Goal: Task Accomplishment & Management: Complete application form

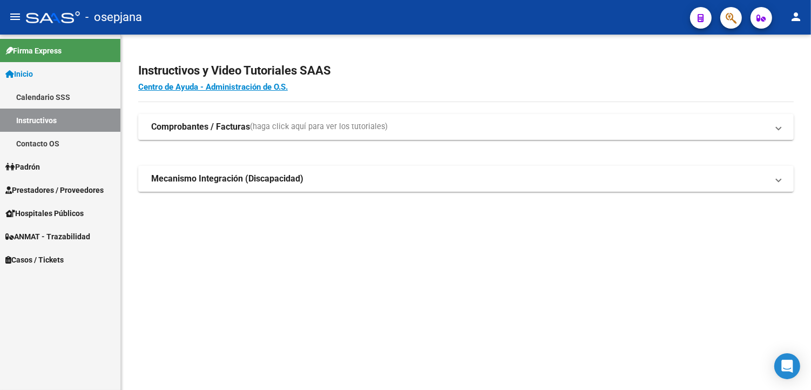
click at [50, 194] on span "Prestadores / Proveedores" at bounding box center [54, 190] width 98 height 12
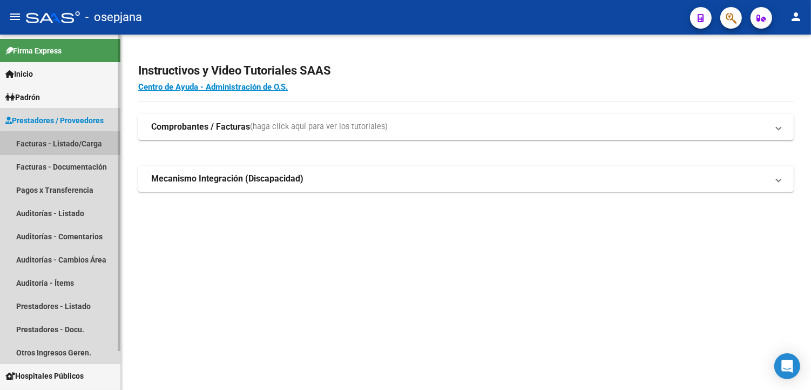
click at [70, 145] on link "Facturas - Listado/Carga" at bounding box center [60, 143] width 120 height 23
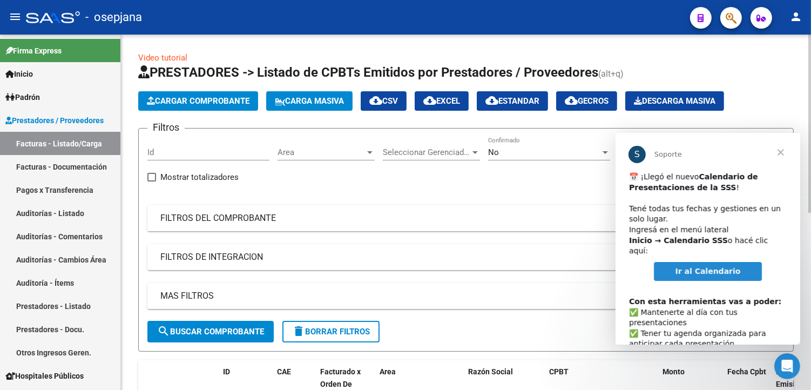
click at [521, 154] on div "No" at bounding box center [544, 152] width 112 height 10
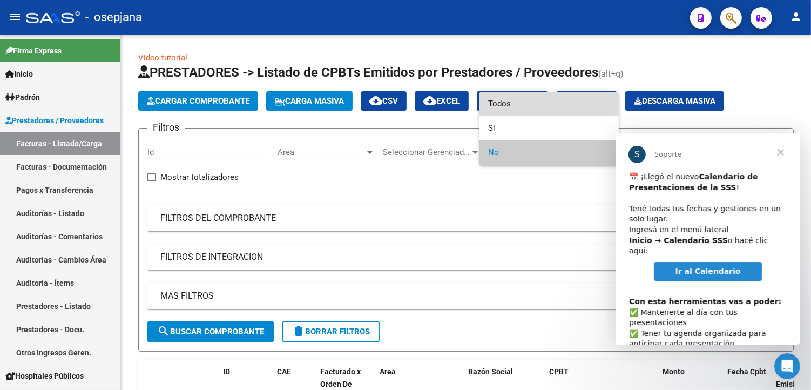
click at [532, 100] on span "Todos" at bounding box center [549, 104] width 122 height 24
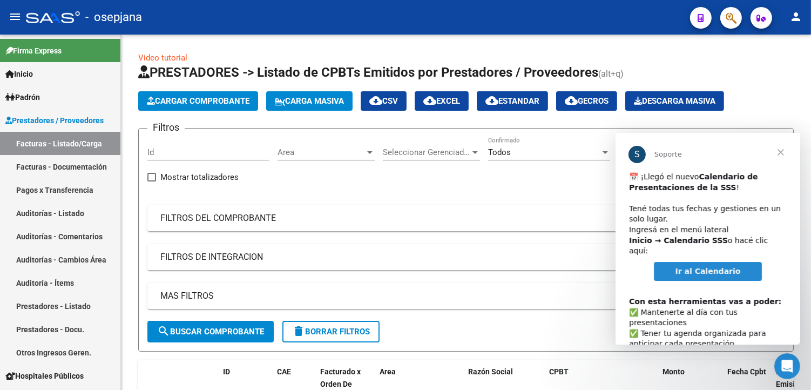
click at [781, 150] on span "Cerrar" at bounding box center [780, 152] width 39 height 39
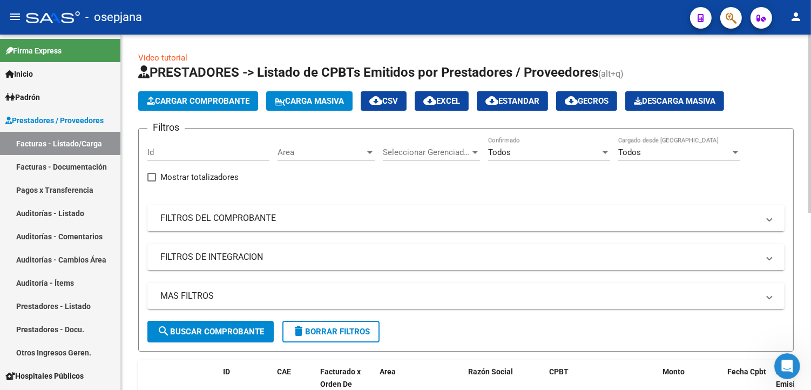
click at [353, 220] on mat-panel-title "FILTROS DEL COMPROBANTE" at bounding box center [459, 218] width 598 height 12
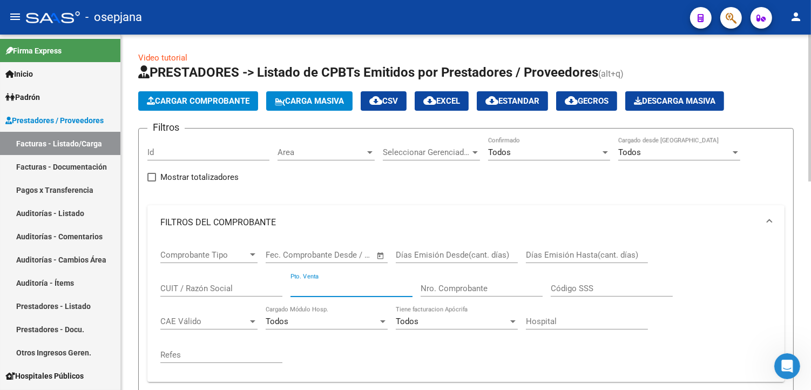
click at [391, 290] on input "Pto. Venta" at bounding box center [351, 288] width 122 height 10
type input "1"
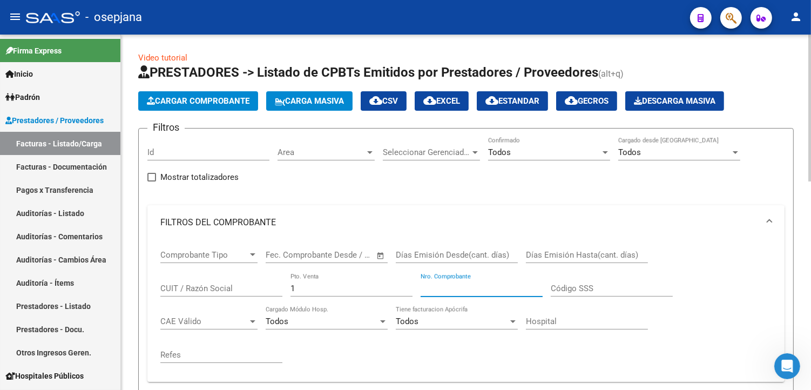
click at [467, 289] on input "Nro. Comprobante" at bounding box center [481, 288] width 122 height 10
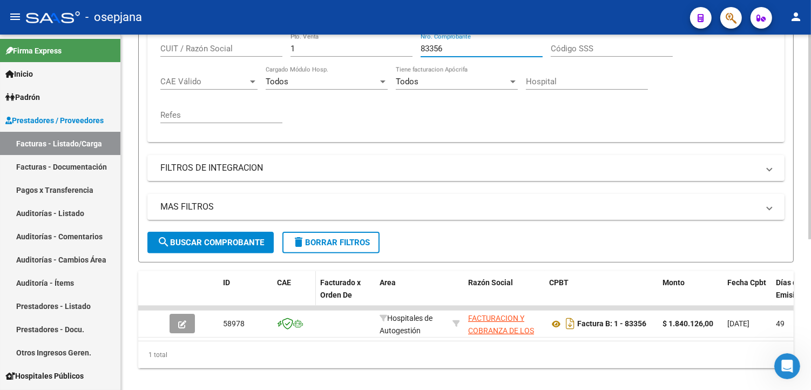
scroll to position [261, 0]
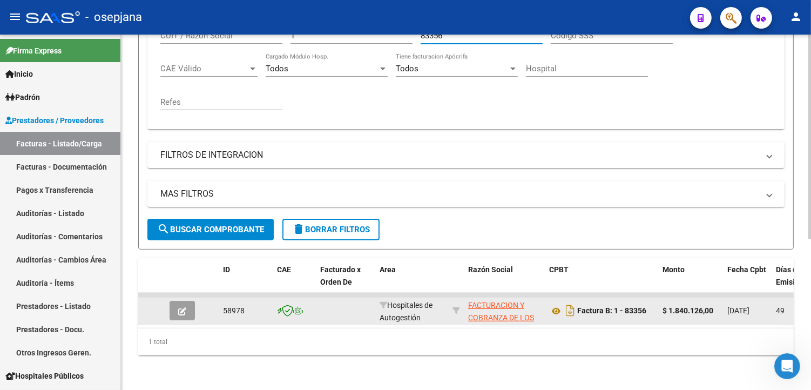
type input "83356"
click at [185, 307] on icon "button" at bounding box center [182, 311] width 8 height 8
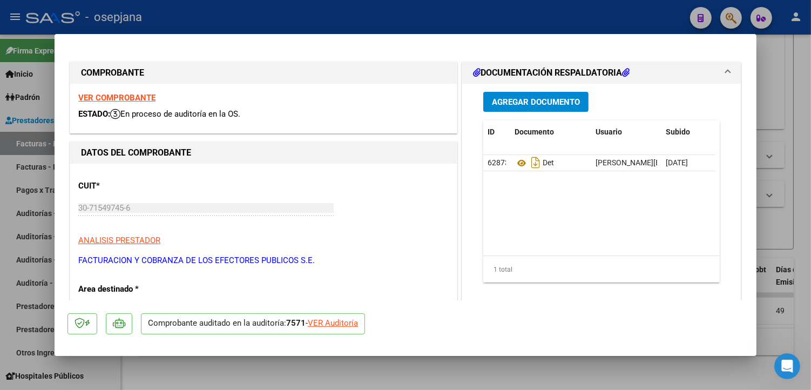
click at [339, 325] on div "VER Auditoría" at bounding box center [333, 323] width 50 height 12
type input "$ 0,00"
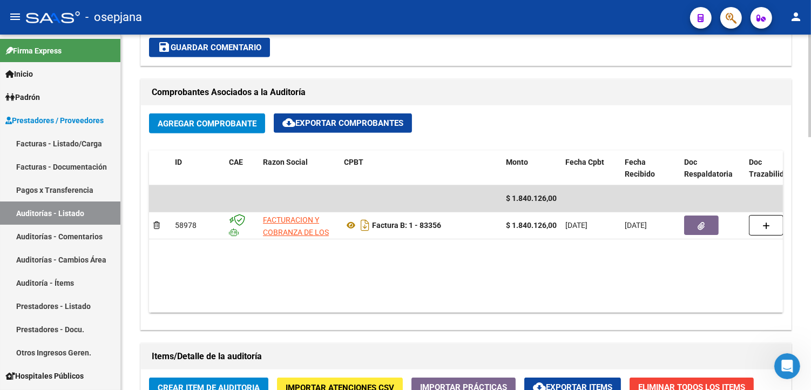
scroll to position [540, 0]
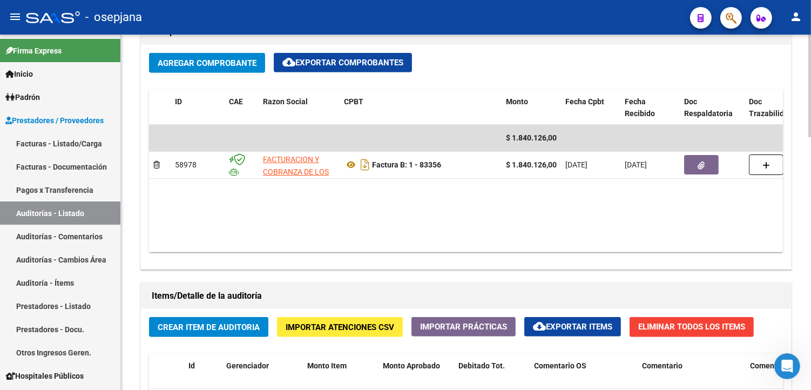
click at [207, 330] on span "Crear Item de Auditoria" at bounding box center [209, 327] width 102 height 10
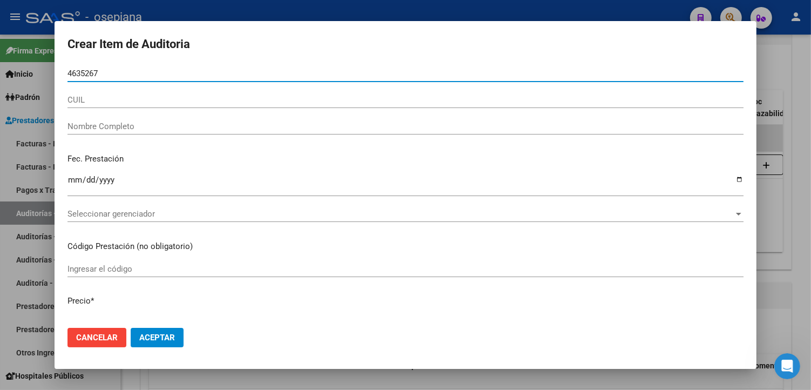
type input "46352674"
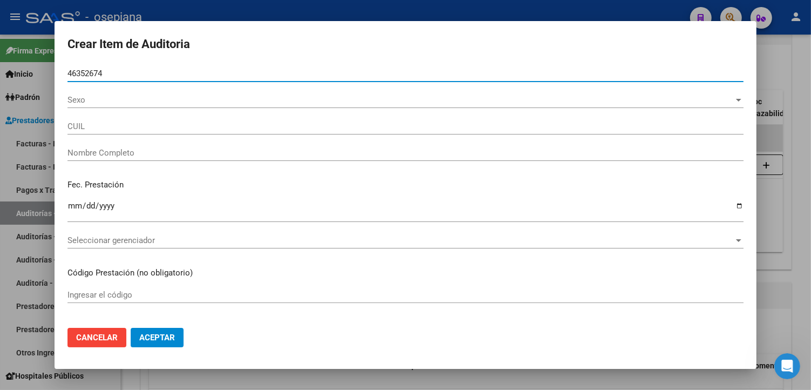
type input "27463526740"
type input "[PERSON_NAME] MORENA"
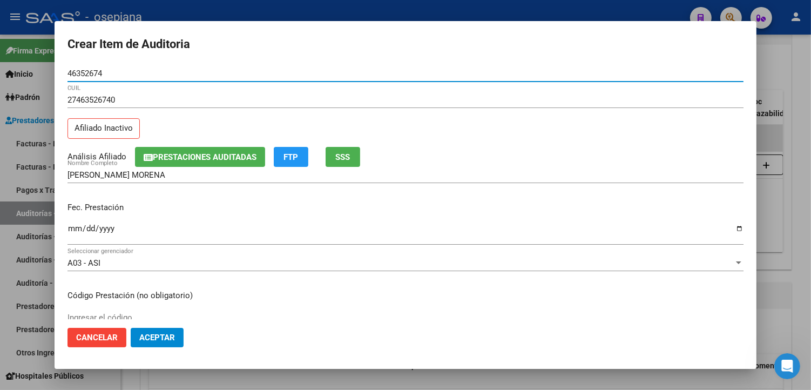
type input "46352674"
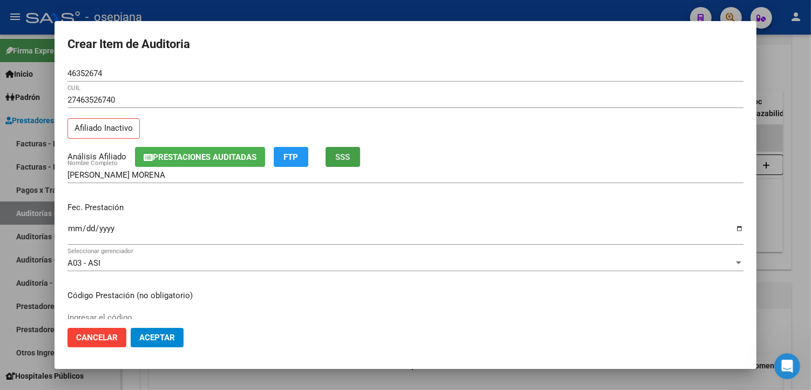
click at [347, 158] on span "SSS" at bounding box center [343, 157] width 15 height 10
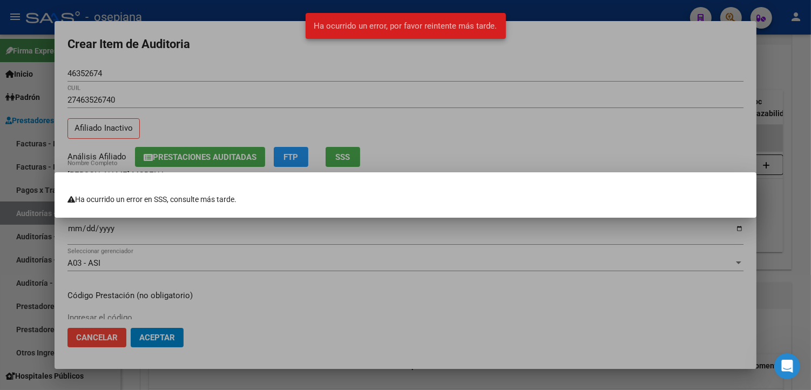
click at [466, 126] on div at bounding box center [405, 195] width 811 height 390
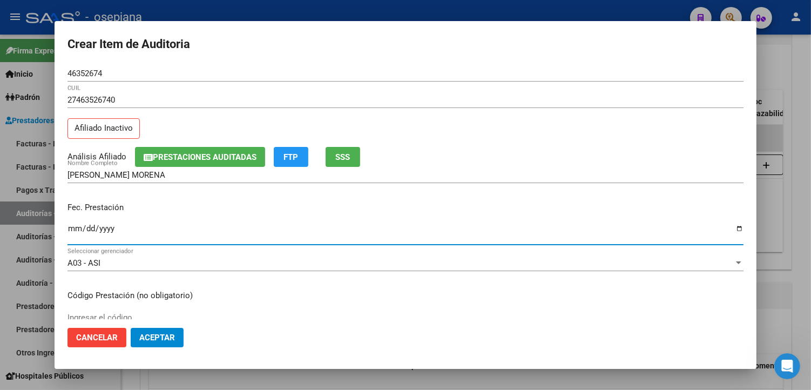
click at [68, 225] on input "Ingresar la fecha" at bounding box center [405, 232] width 676 height 17
click at [349, 152] on span "SSS" at bounding box center [343, 157] width 15 height 10
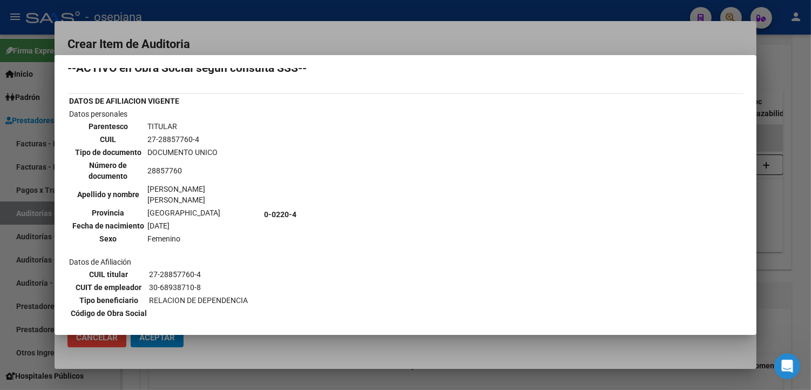
scroll to position [0, 0]
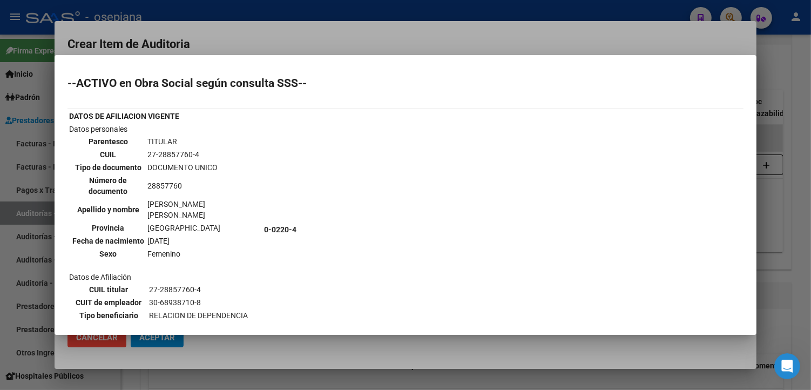
click at [331, 38] on div at bounding box center [405, 195] width 811 height 390
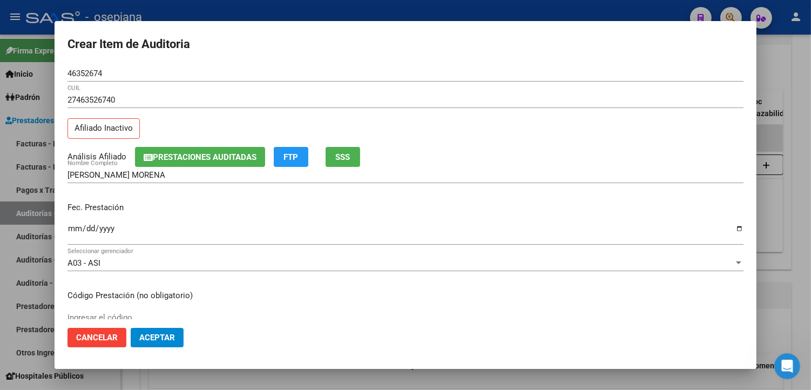
click at [76, 230] on input "Ingresar la fecha" at bounding box center [405, 232] width 676 height 17
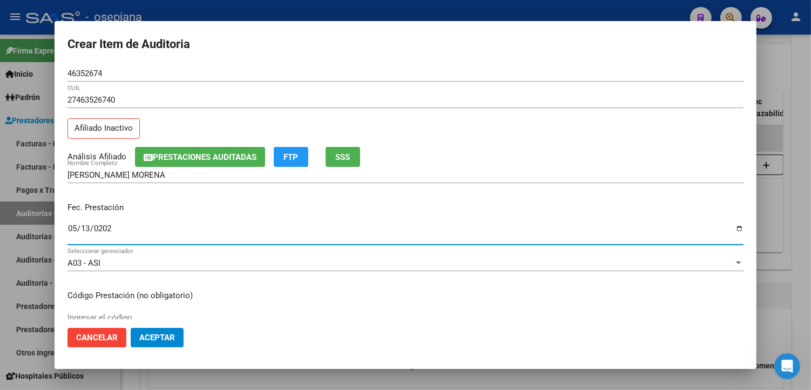
type input "[DATE]"
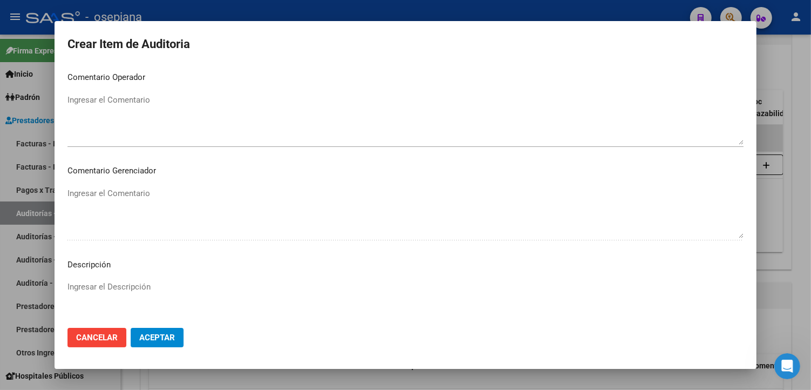
scroll to position [718, 0]
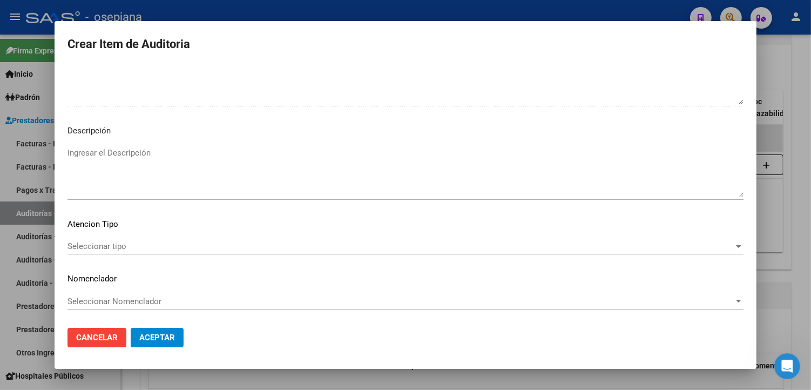
click at [115, 250] on span "Seleccionar tipo" at bounding box center [400, 246] width 666 height 10
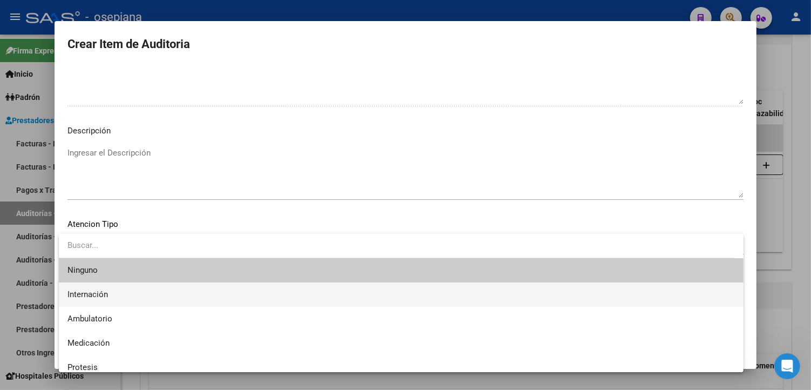
click at [105, 300] on span "Internación" at bounding box center [400, 294] width 667 height 24
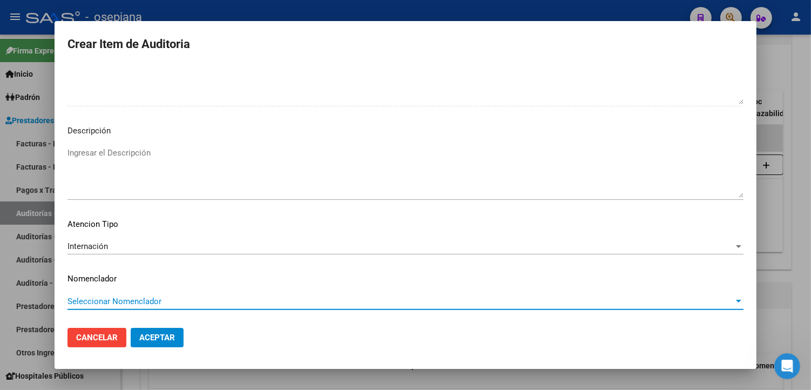
click at [117, 300] on span "Seleccionar Nomenclador" at bounding box center [400, 301] width 666 height 10
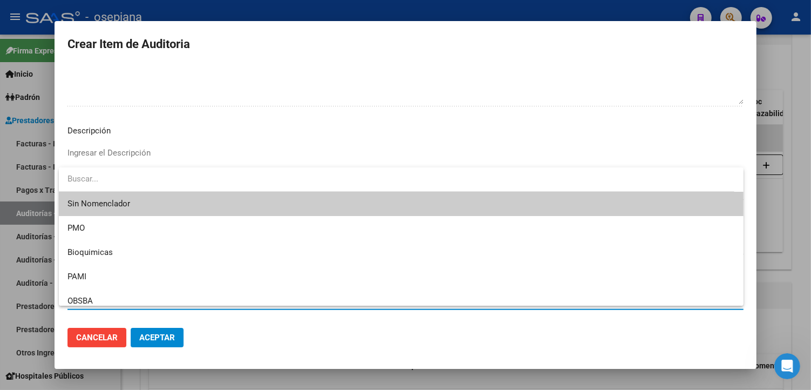
click at [117, 206] on span "Sin Nomenclador" at bounding box center [400, 204] width 667 height 24
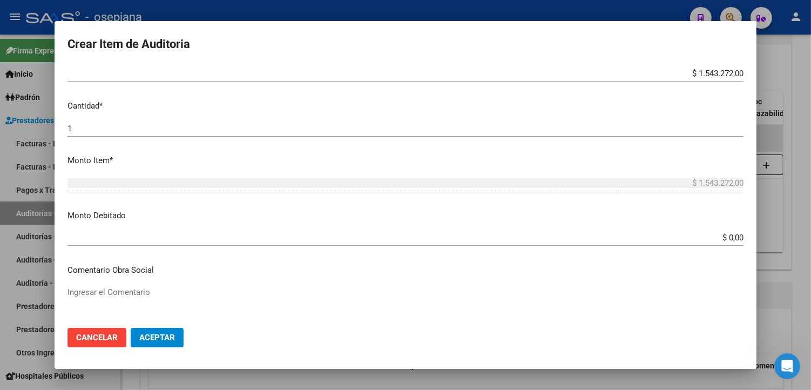
scroll to position [300, 0]
click at [158, 333] on span "Aceptar" at bounding box center [157, 338] width 36 height 10
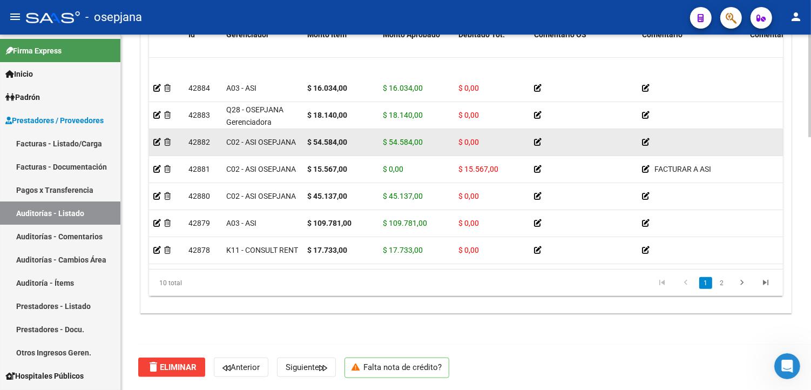
scroll to position [0, 0]
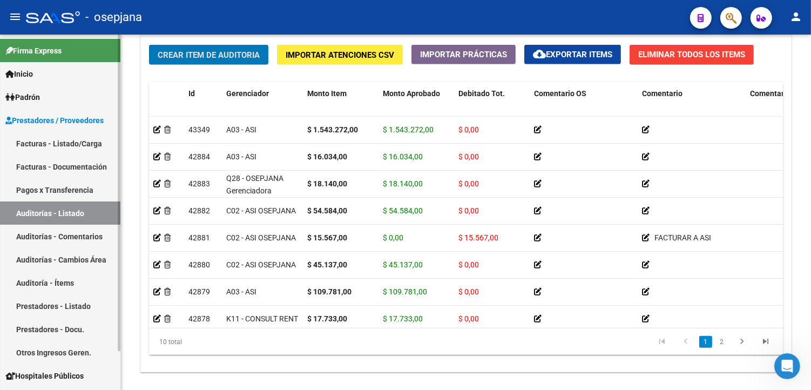
click at [66, 203] on link "Auditorías - Listado" at bounding box center [60, 212] width 120 height 23
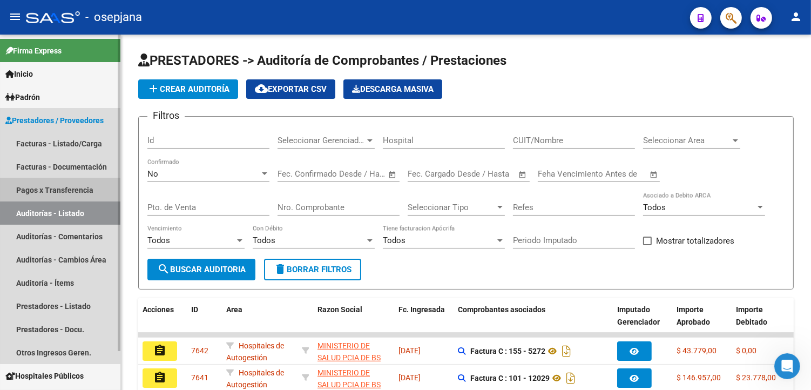
click at [61, 178] on link "Pagos x Transferencia" at bounding box center [60, 189] width 120 height 23
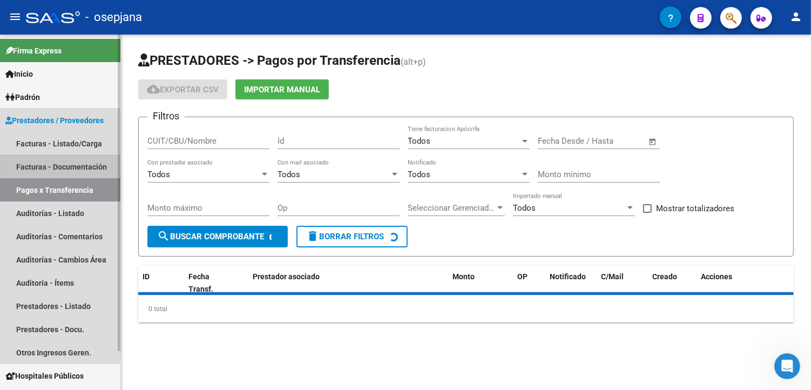
click at [58, 164] on link "Facturas - Documentación" at bounding box center [60, 166] width 120 height 23
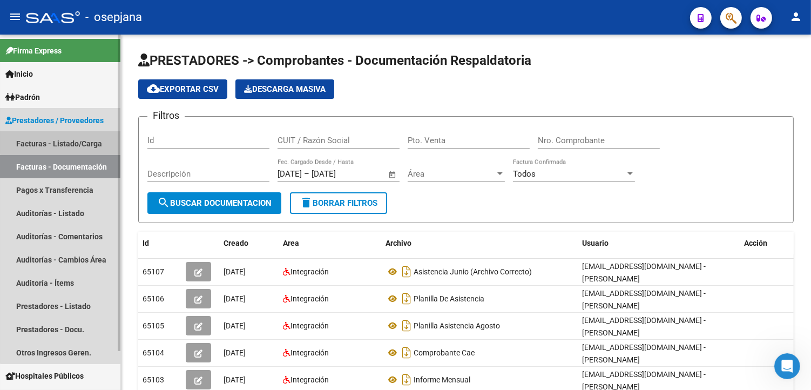
click at [71, 142] on link "Facturas - Listado/Carga" at bounding box center [60, 143] width 120 height 23
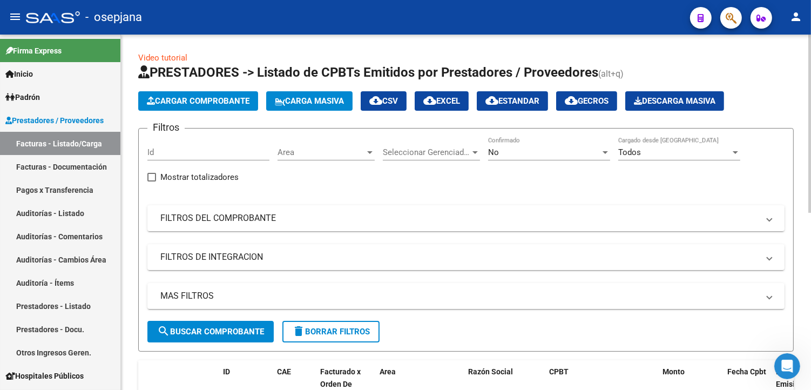
click at [520, 150] on div "No" at bounding box center [544, 152] width 112 height 10
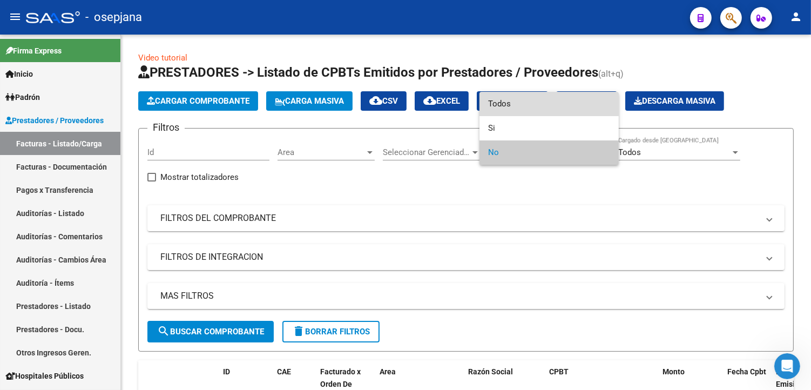
click at [488, 96] on span "Todos" at bounding box center [549, 104] width 122 height 24
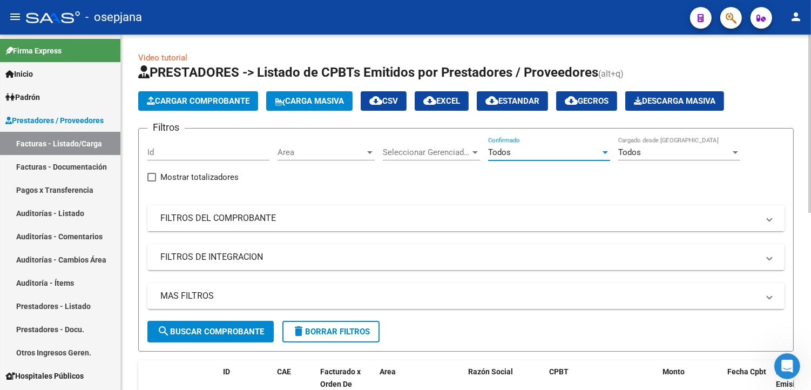
click at [413, 215] on mat-panel-title "FILTROS DEL COMPROBANTE" at bounding box center [459, 218] width 598 height 12
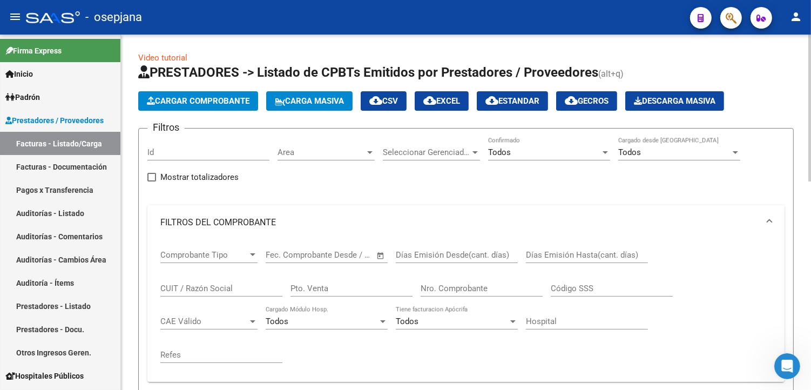
click at [348, 294] on div "Pto. Venta" at bounding box center [351, 284] width 122 height 23
type input "100"
click at [430, 293] on input "Nro. Comprobante" at bounding box center [481, 288] width 122 height 10
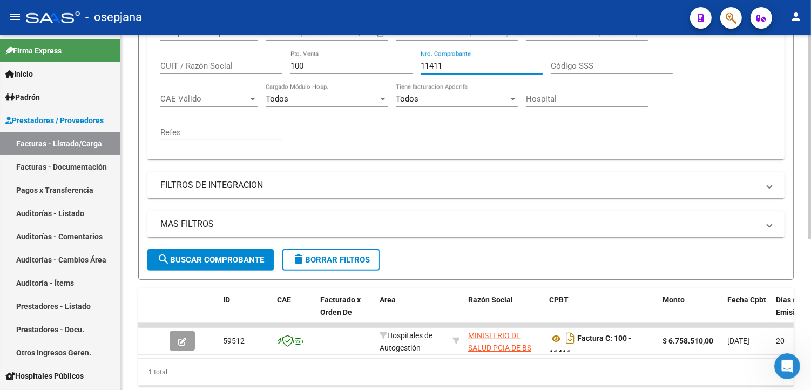
scroll to position [261, 0]
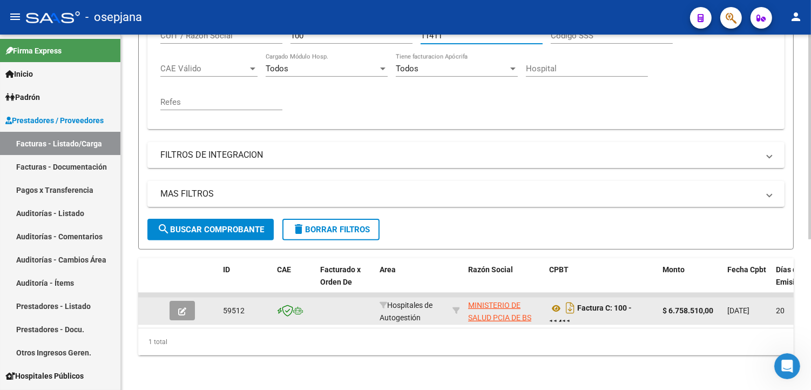
type input "11411"
click at [173, 301] on button "button" at bounding box center [181, 310] width 25 height 19
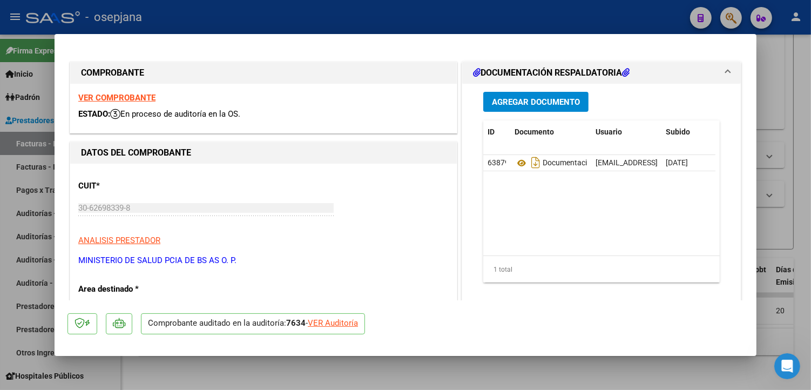
click at [323, 324] on div "VER Auditoría" at bounding box center [333, 323] width 50 height 12
type input "$ 0,00"
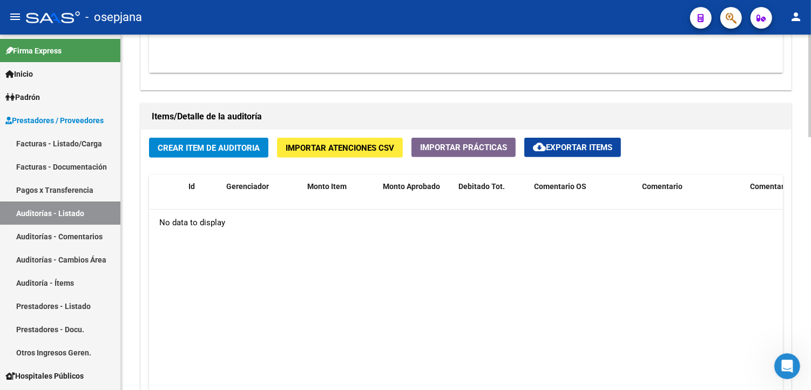
scroll to position [691, 0]
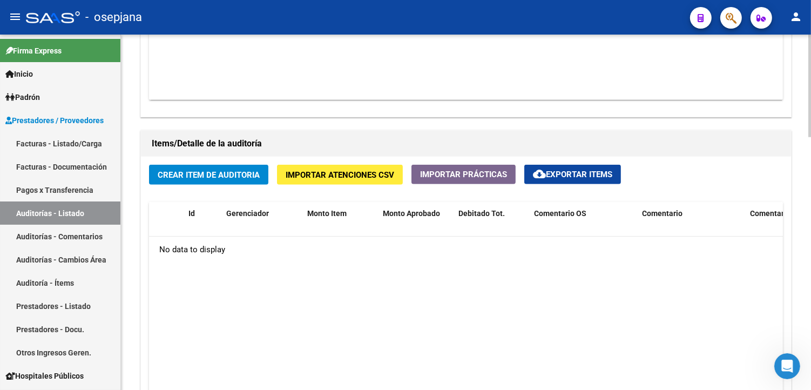
click at [207, 176] on span "Crear Item de Auditoria" at bounding box center [209, 175] width 102 height 10
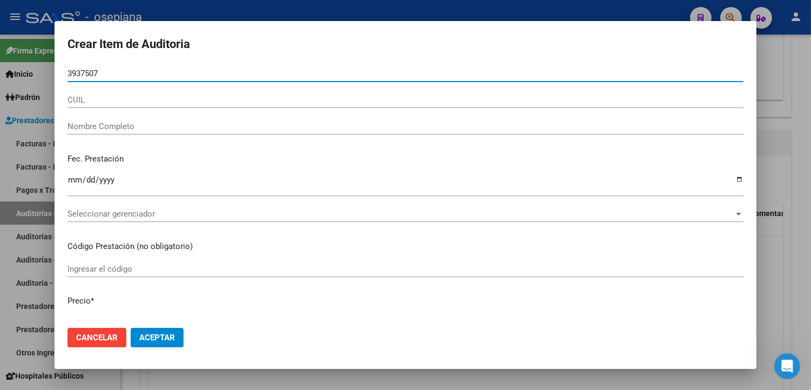
type input "39375071"
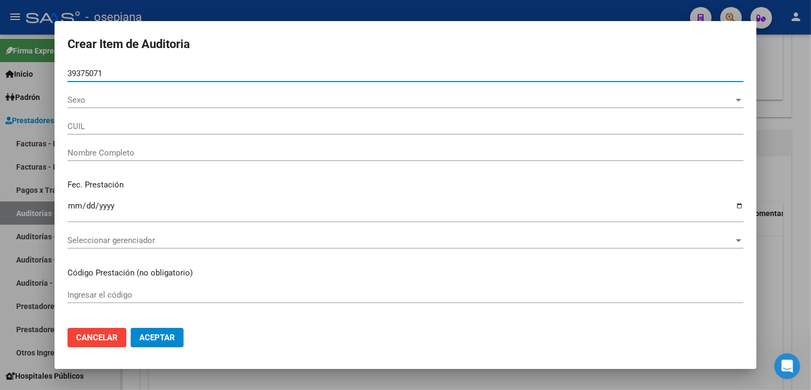
type input "20393750716"
type input "[PERSON_NAME]"
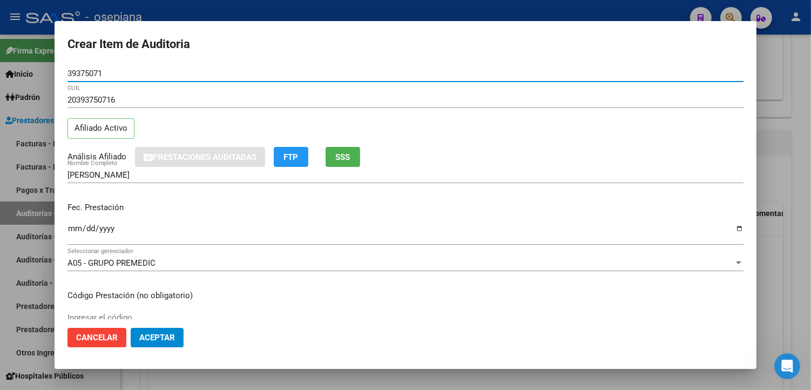
type input "39375071"
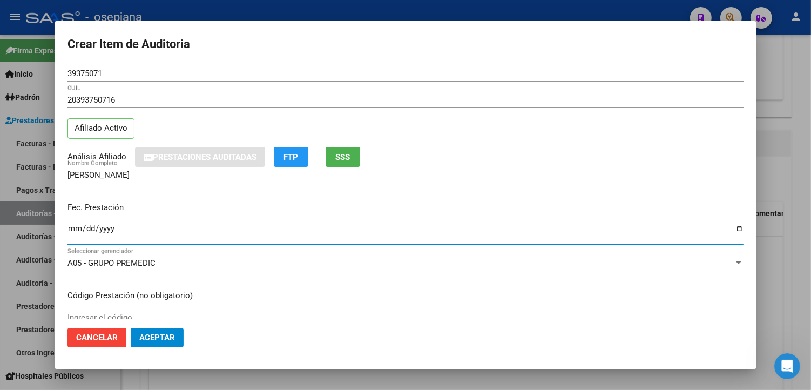
click at [72, 230] on input "Ingresar la fecha" at bounding box center [405, 232] width 676 height 17
